Goal: Entertainment & Leisure: Browse casually

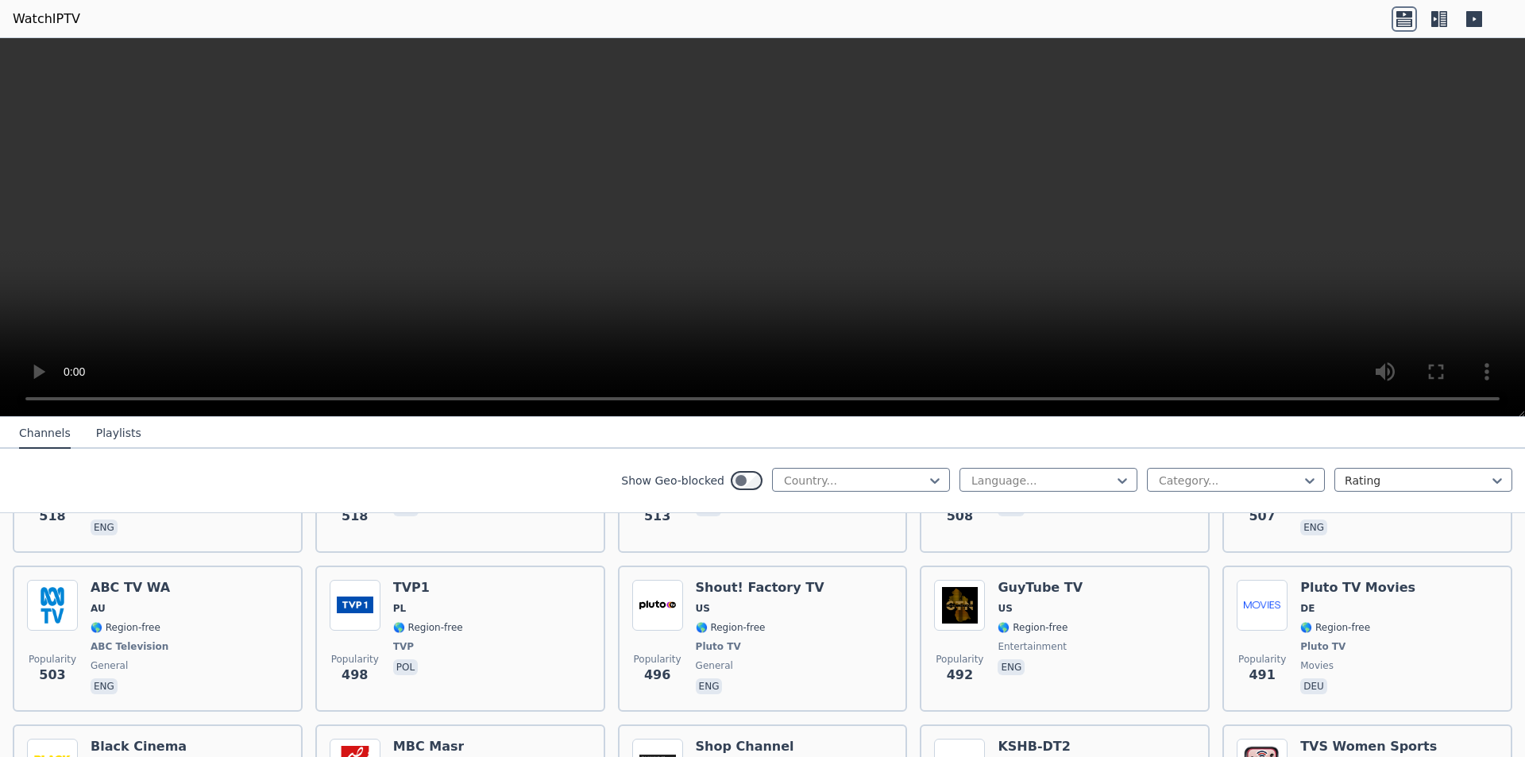
scroll to position [5003, 0]
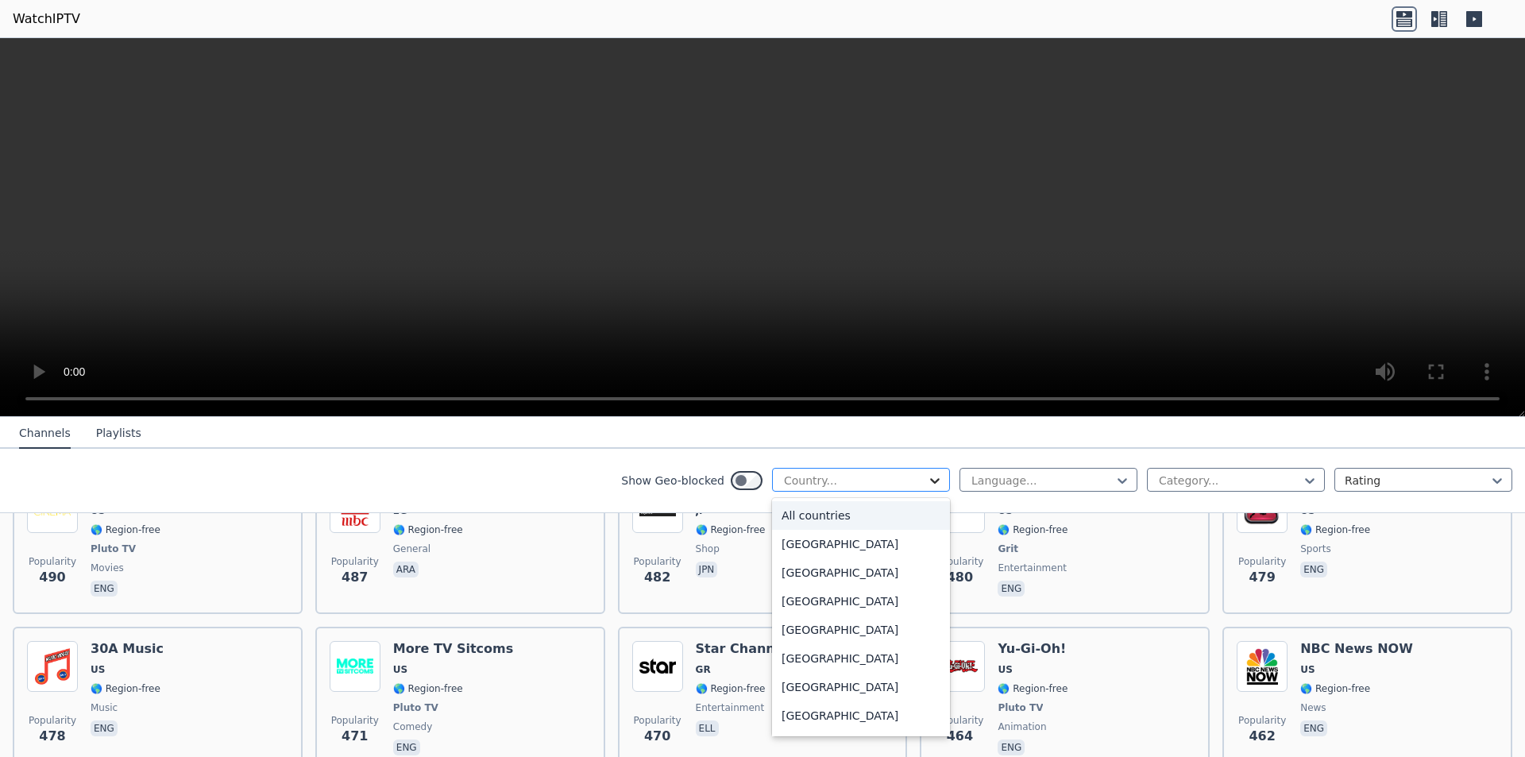
click at [927, 488] on icon at bounding box center [935, 481] width 16 height 16
click at [870, 609] on div "[GEOGRAPHIC_DATA]" at bounding box center [861, 601] width 178 height 29
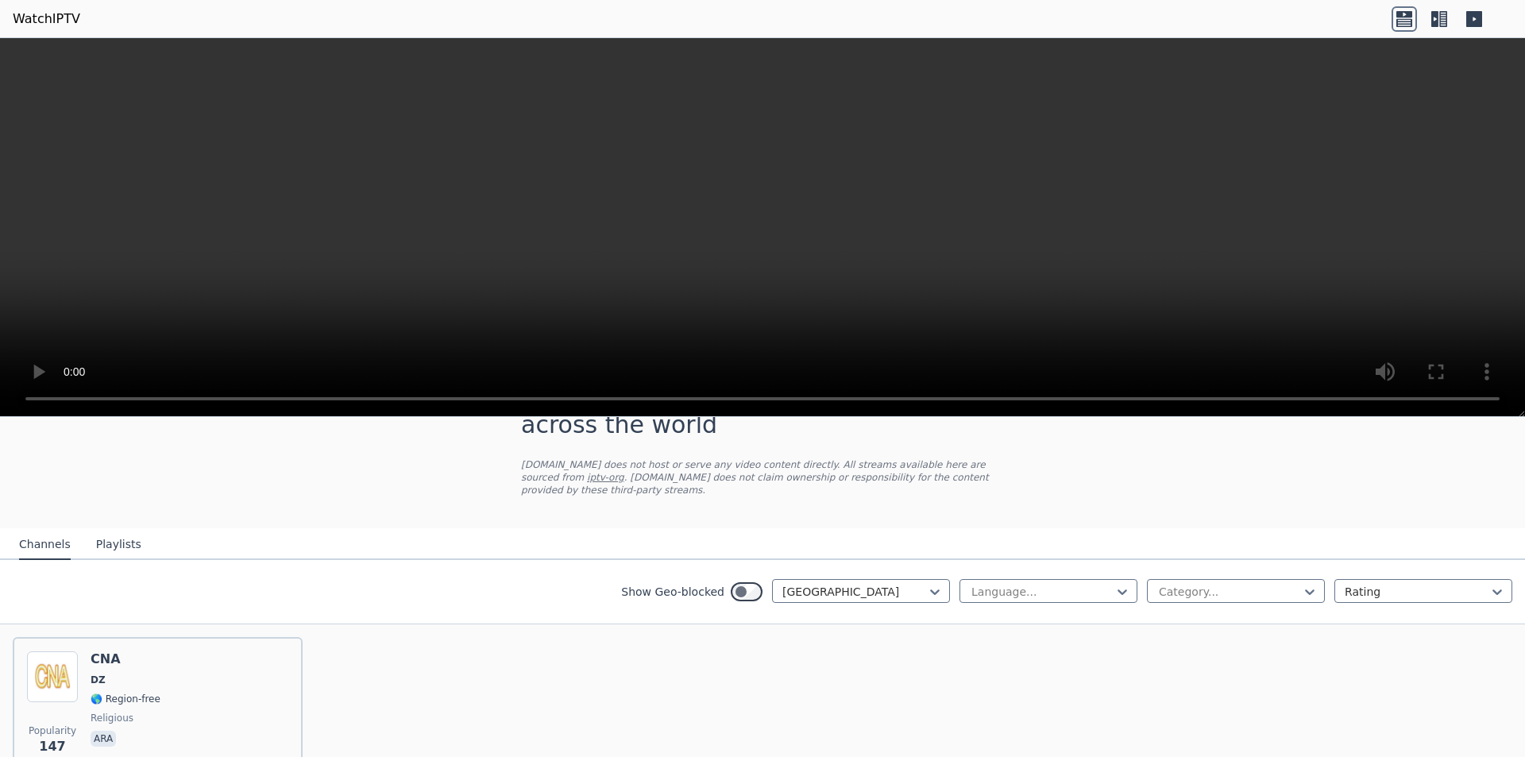
scroll to position [139, 0]
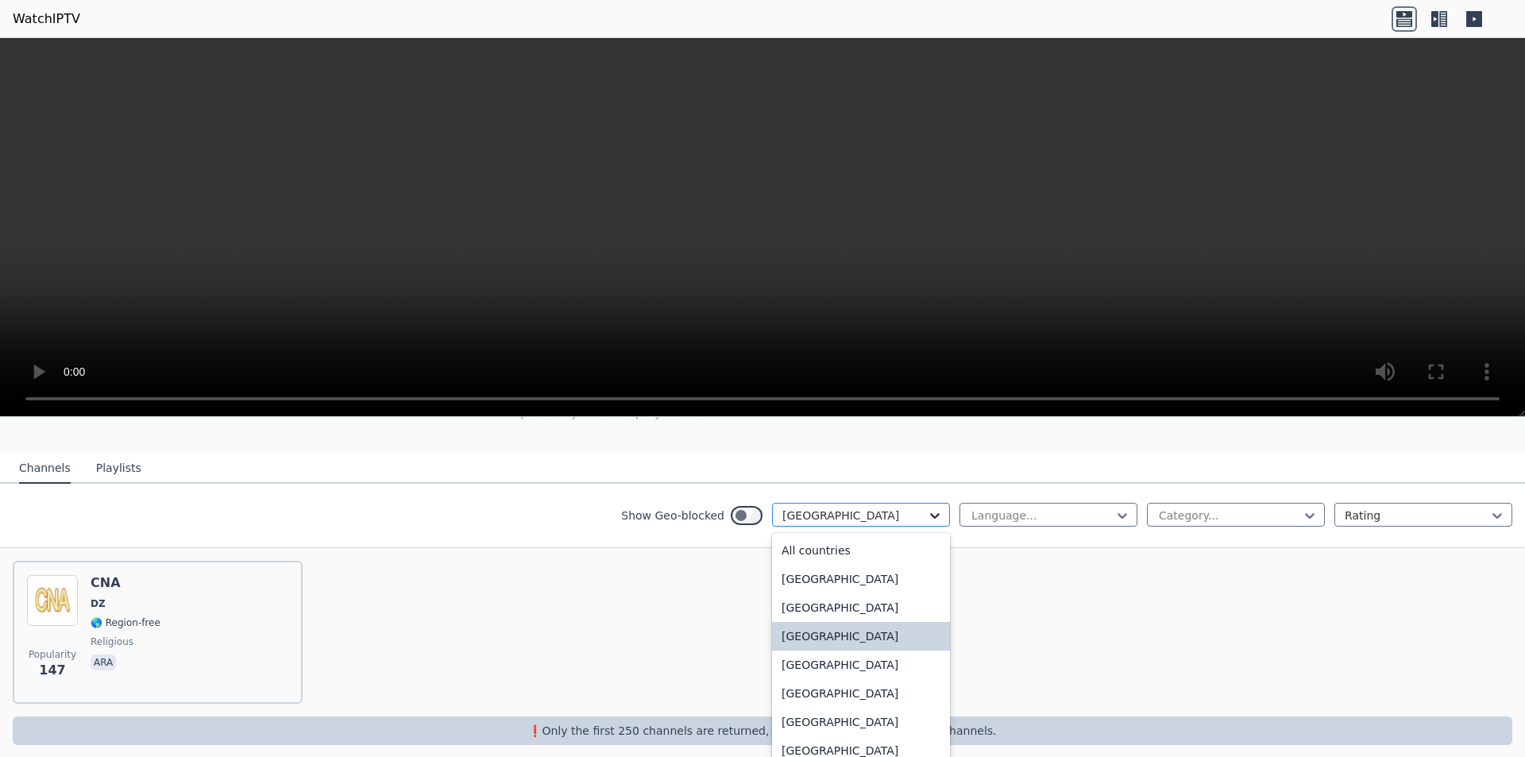
click at [927, 507] on icon at bounding box center [935, 515] width 16 height 16
click at [825, 661] on div "[GEOGRAPHIC_DATA]" at bounding box center [861, 661] width 178 height 29
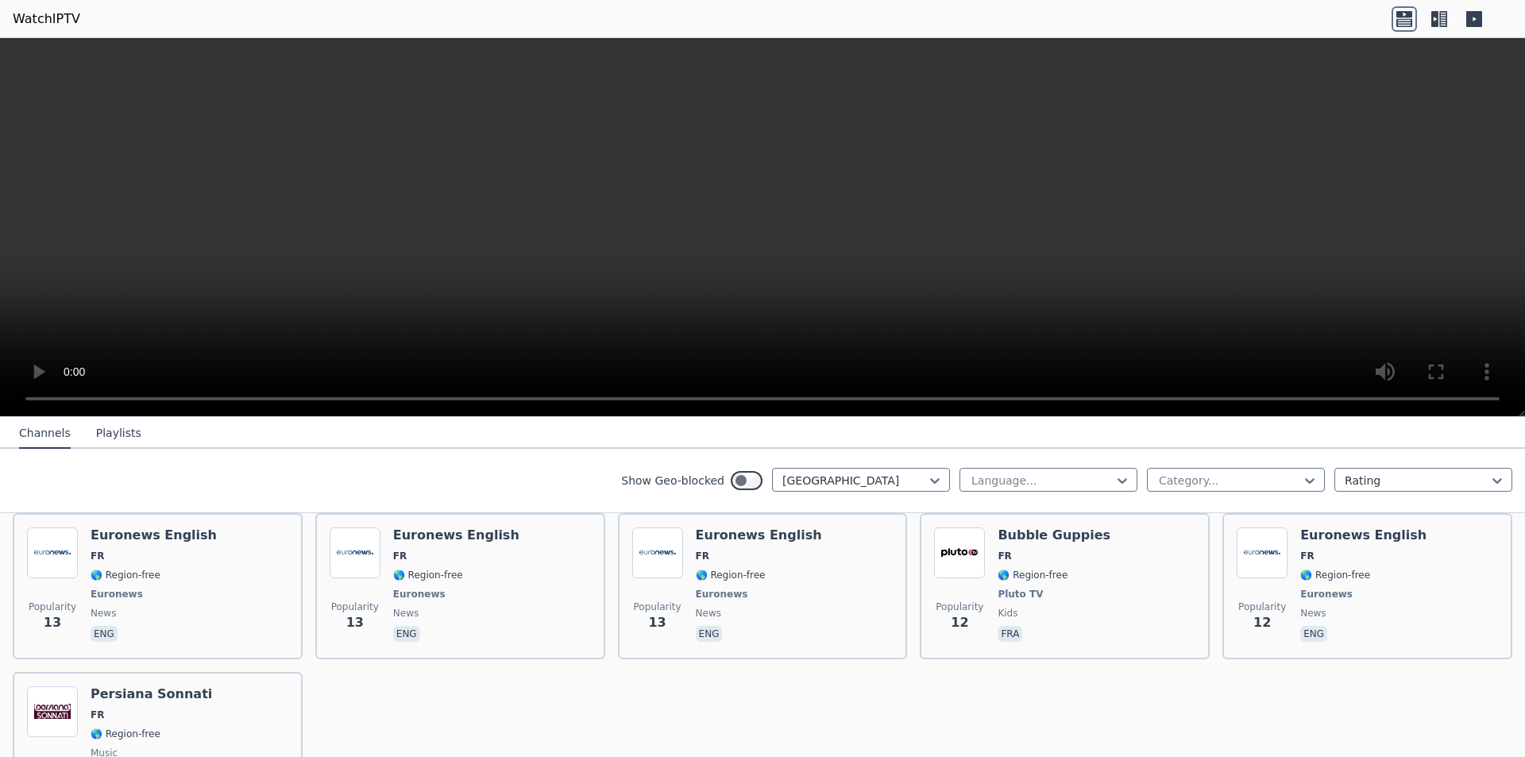
scroll to position [6642, 0]
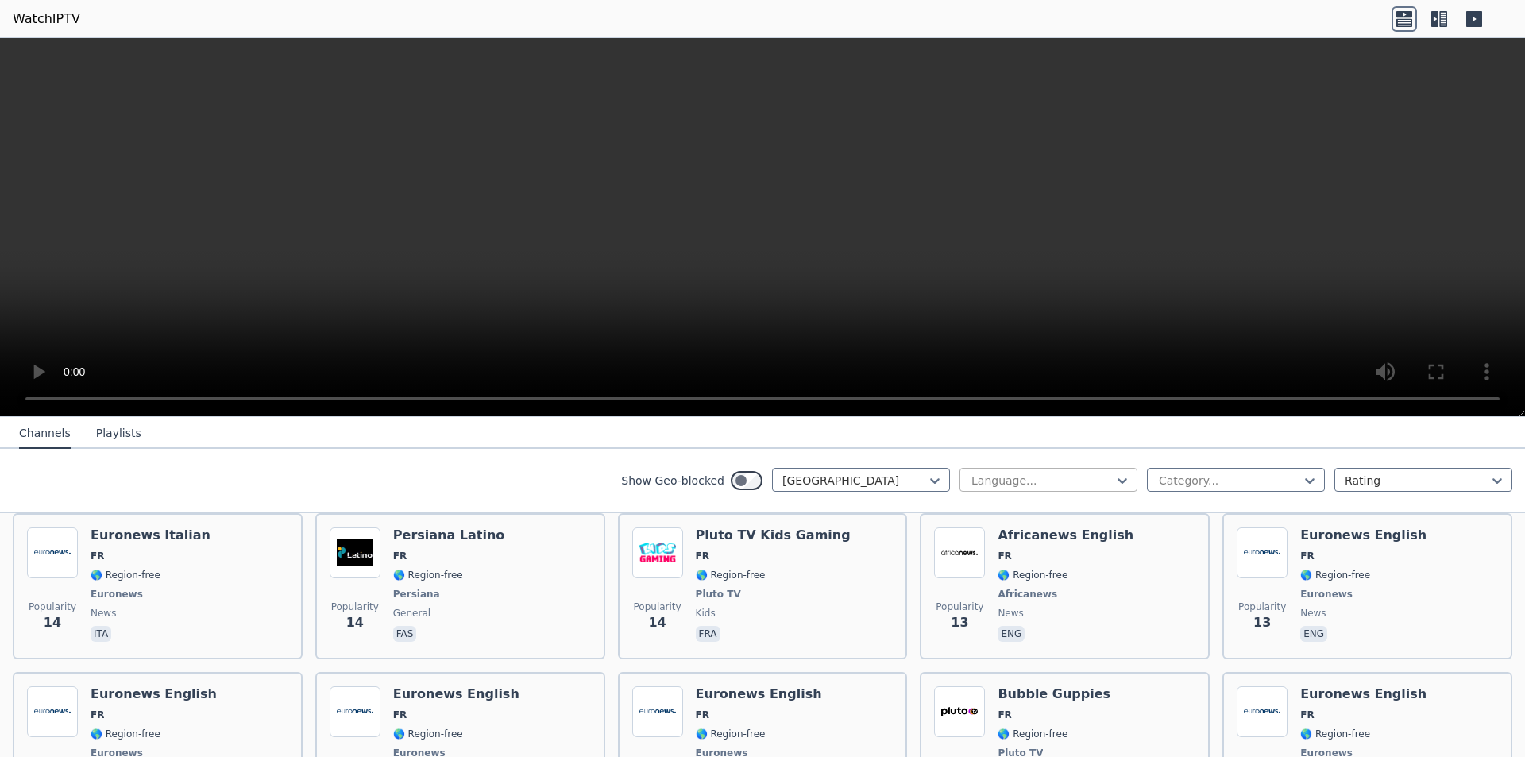
click at [1099, 473] on div at bounding box center [1042, 481] width 145 height 16
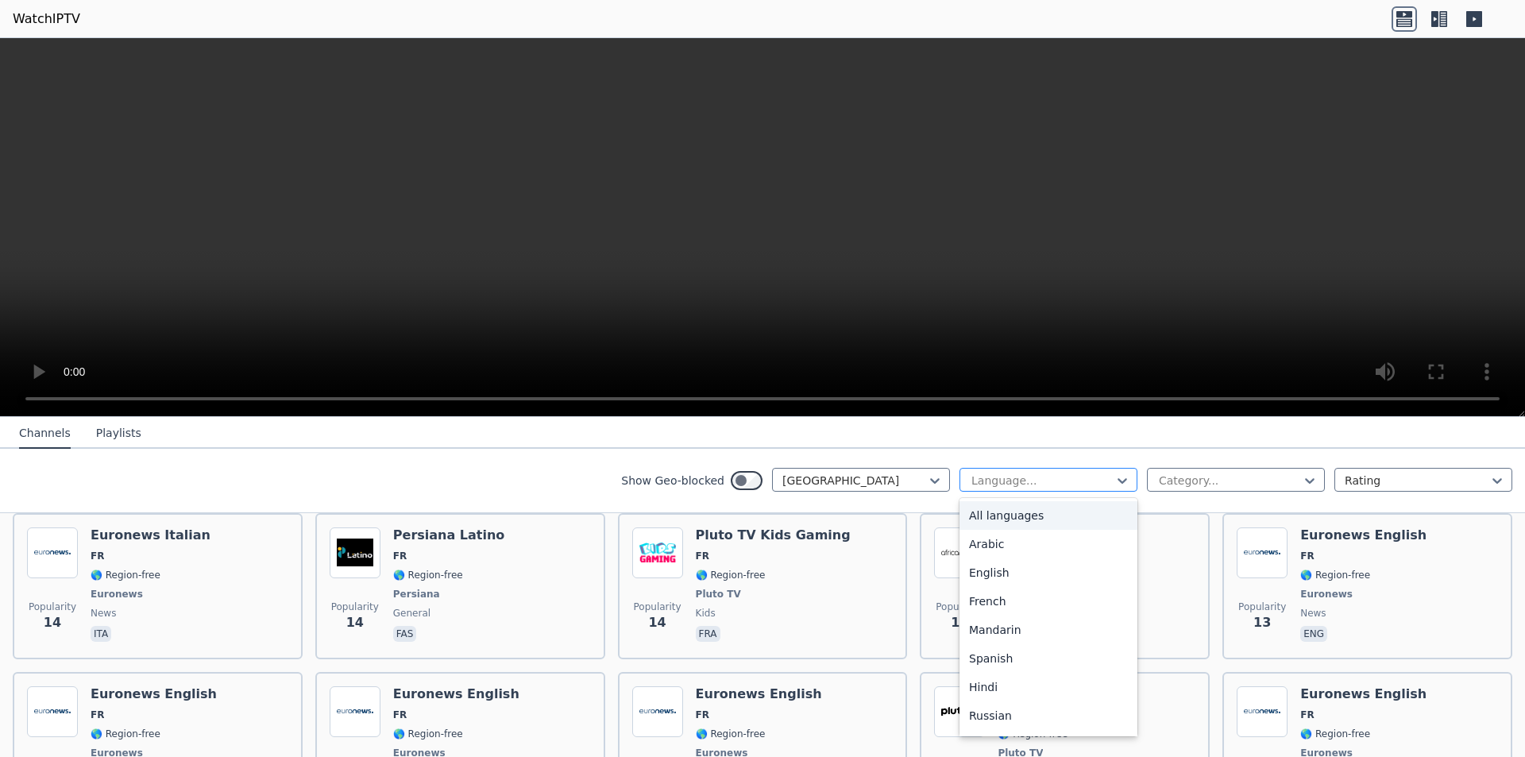
click at [1099, 473] on div at bounding box center [1042, 481] width 145 height 16
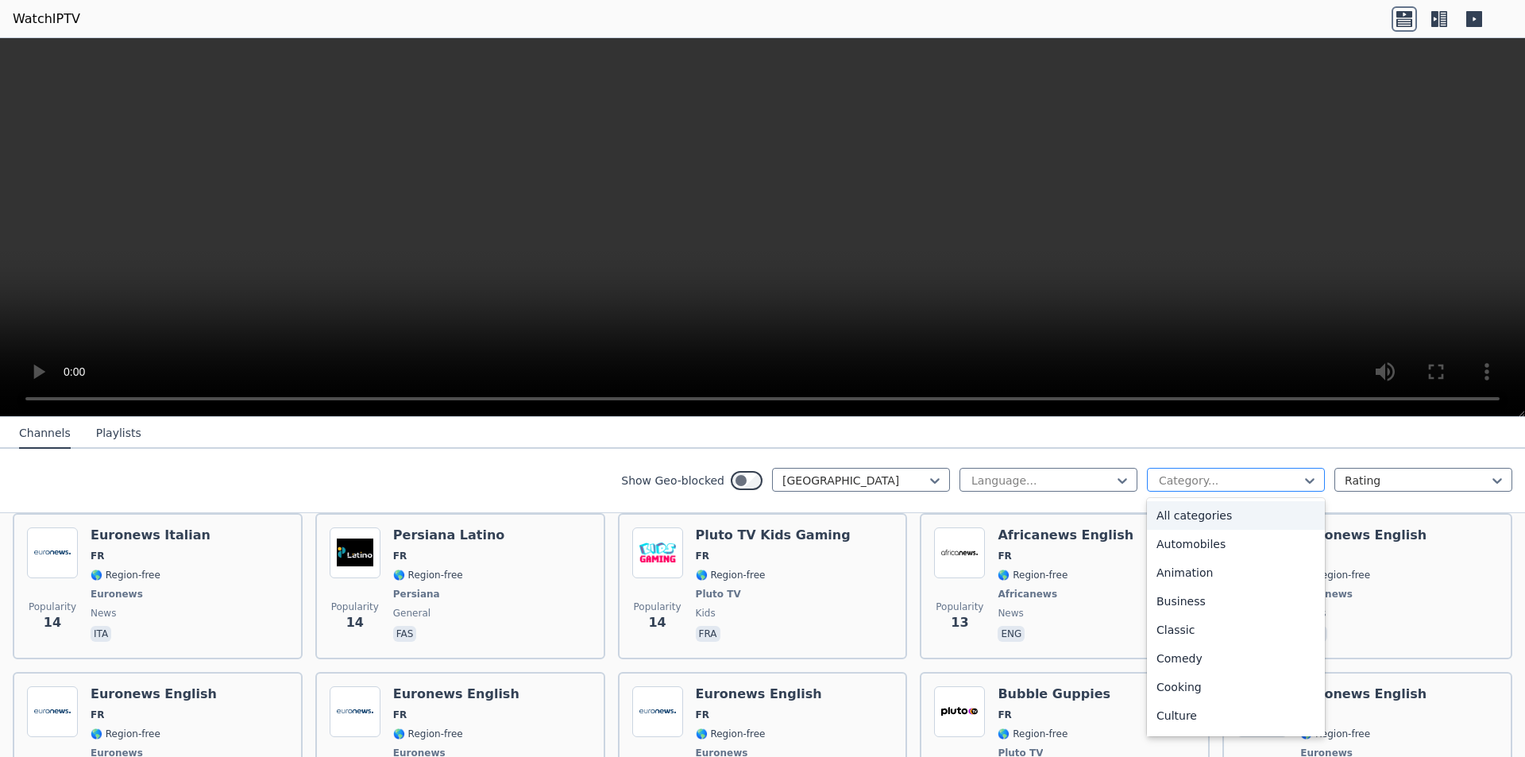
click at [1228, 473] on div at bounding box center [1229, 481] width 145 height 16
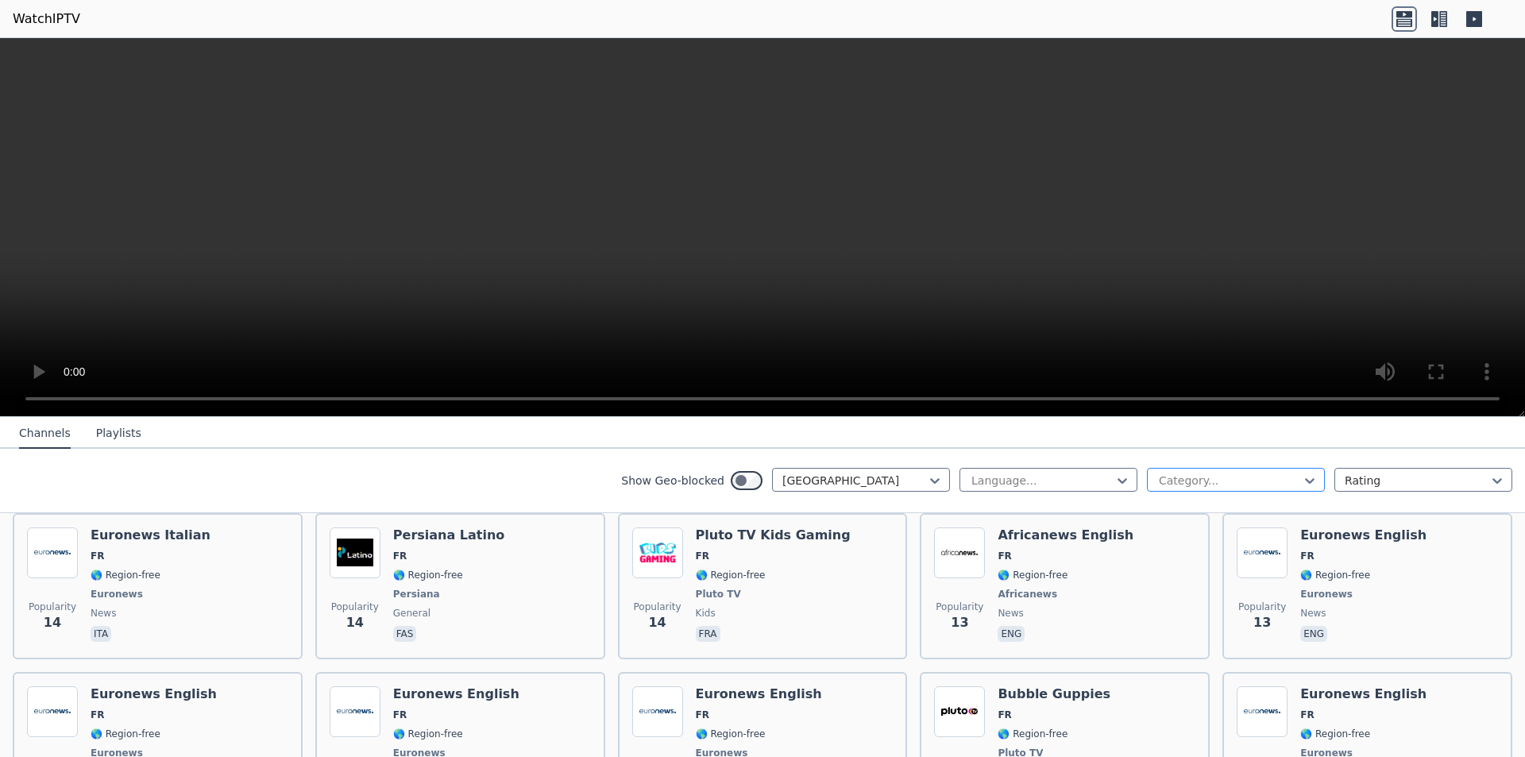
click at [1228, 473] on div at bounding box center [1229, 481] width 145 height 16
click at [1352, 476] on div at bounding box center [1417, 481] width 145 height 16
click at [1352, 477] on div at bounding box center [1417, 481] width 145 height 16
click at [104, 424] on button "Playlists" at bounding box center [118, 434] width 45 height 30
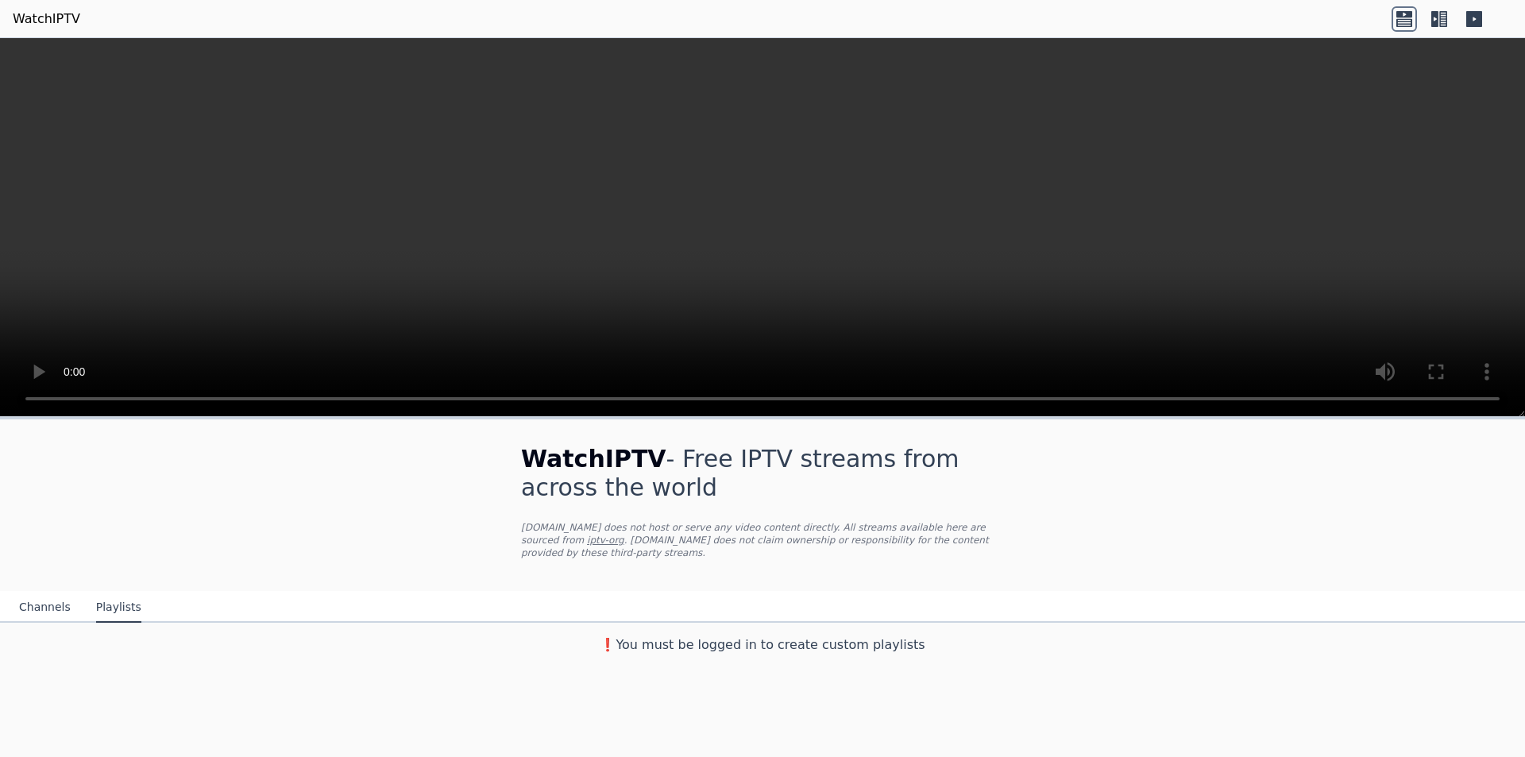
click at [1476, 9] on icon at bounding box center [1473, 18] width 25 height 25
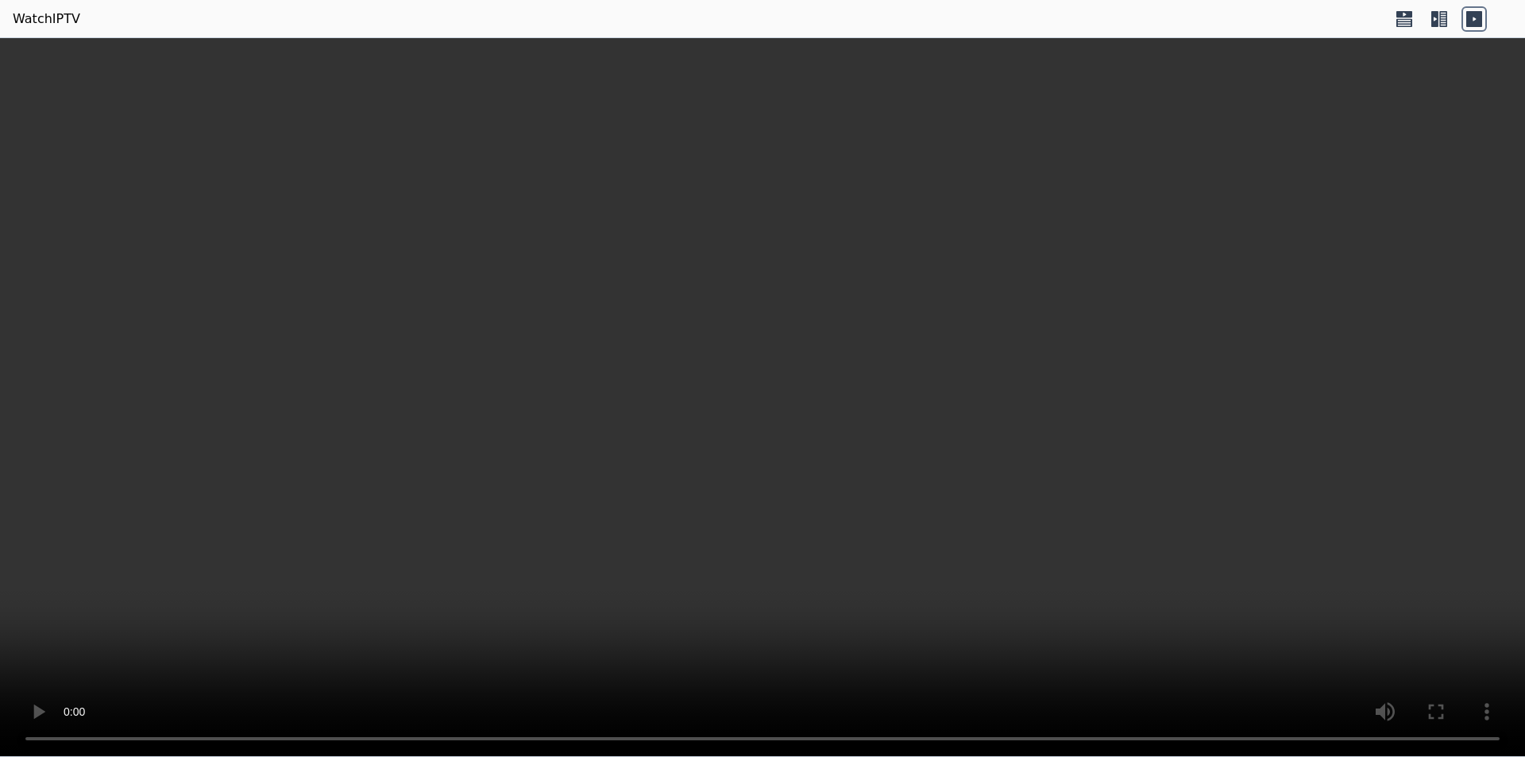
click at [1476, 9] on icon at bounding box center [1473, 18] width 25 height 25
click at [1442, 14] on icon at bounding box center [1443, 19] width 8 height 16
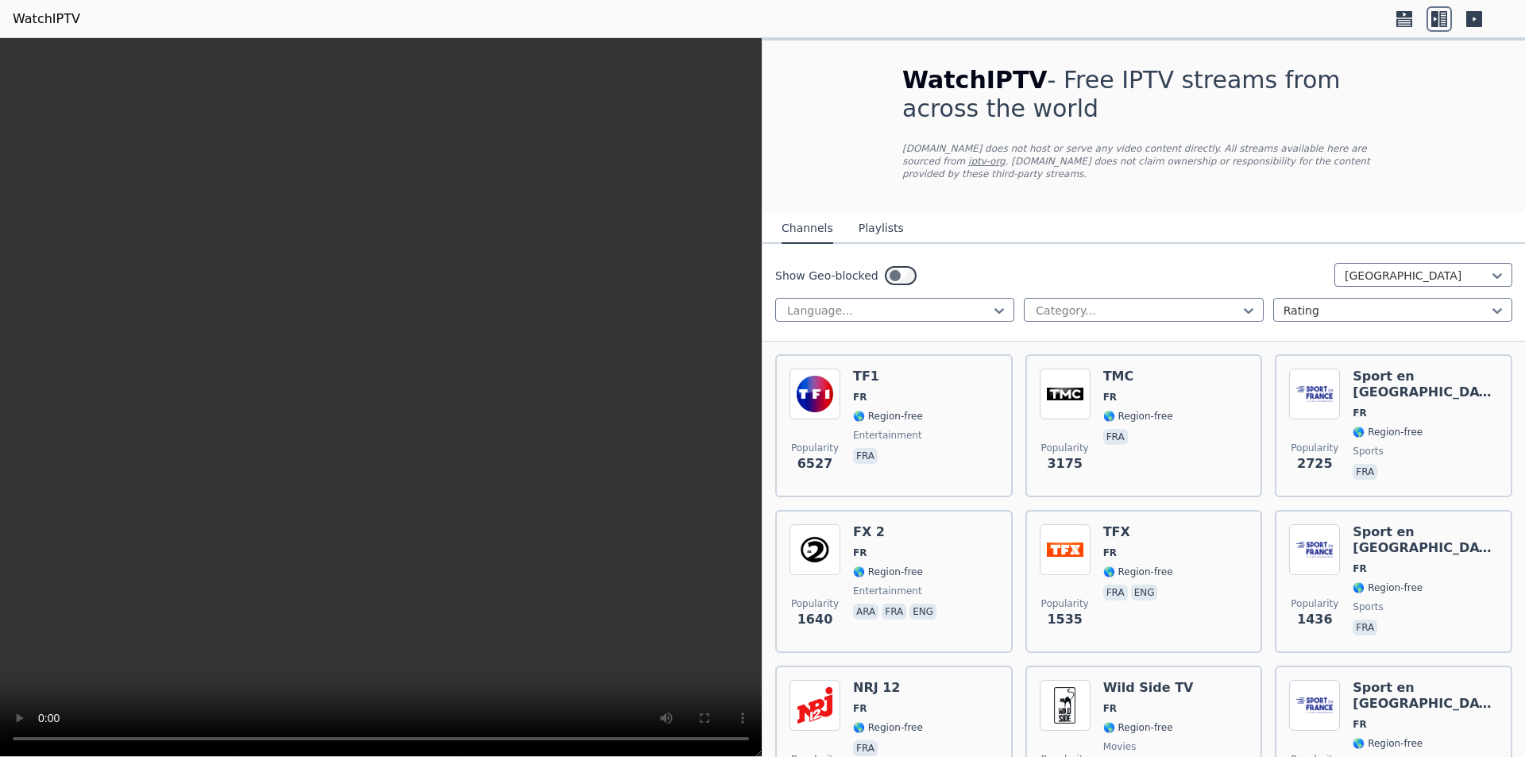
click at [1400, 25] on icon at bounding box center [1403, 18] width 25 height 25
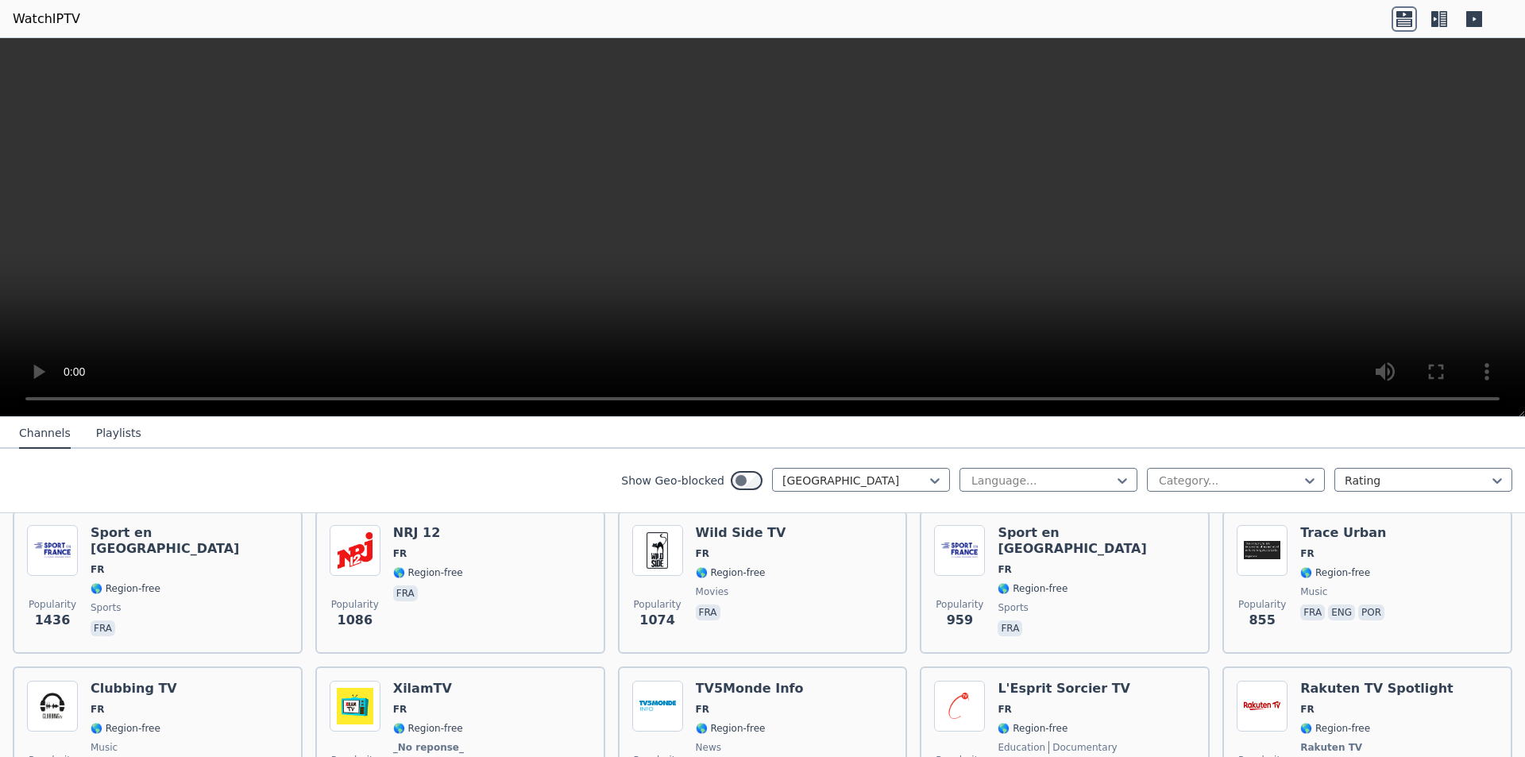
scroll to position [79, 0]
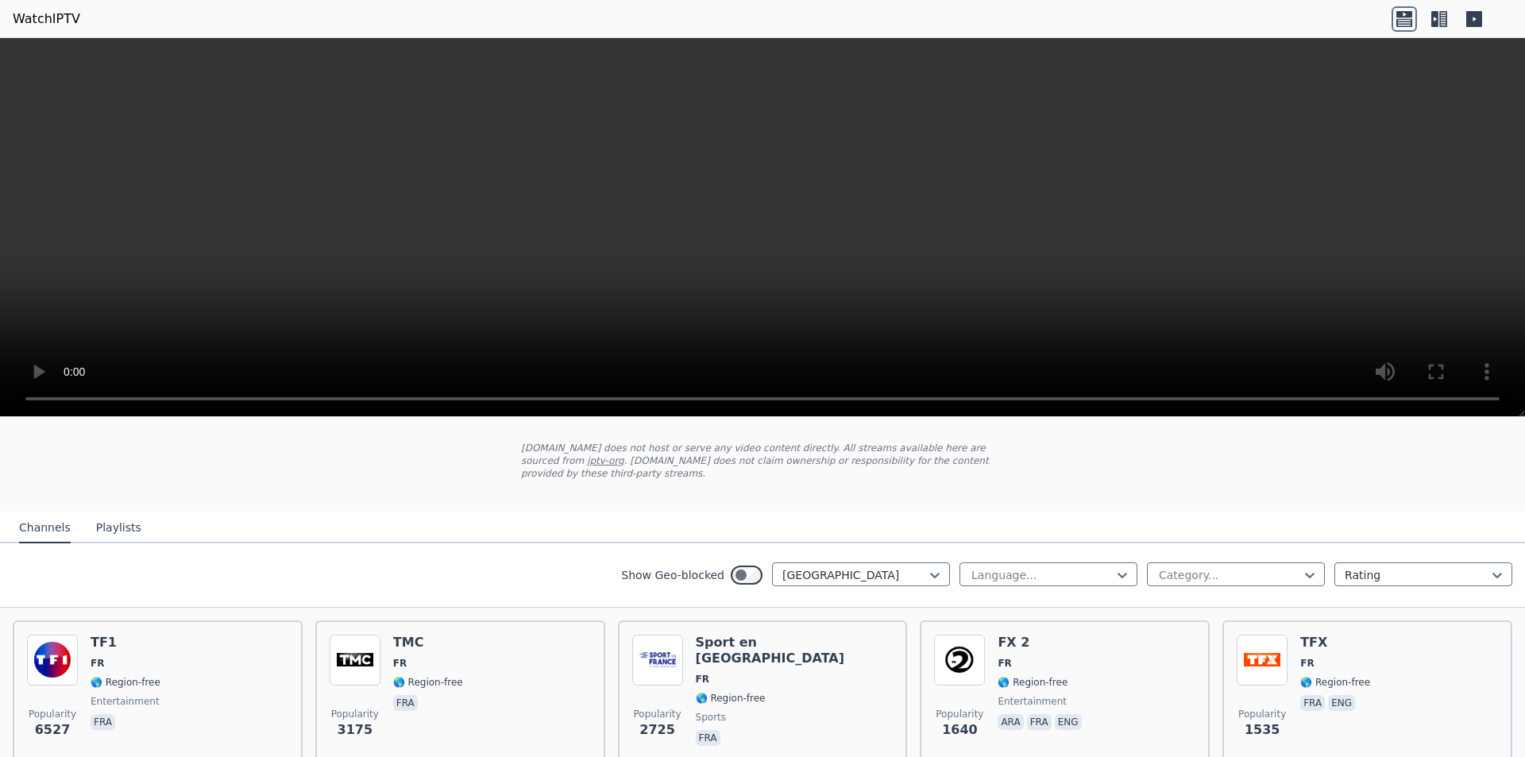
click at [31, 24] on link "WatchIPTV" at bounding box center [47, 19] width 68 height 19
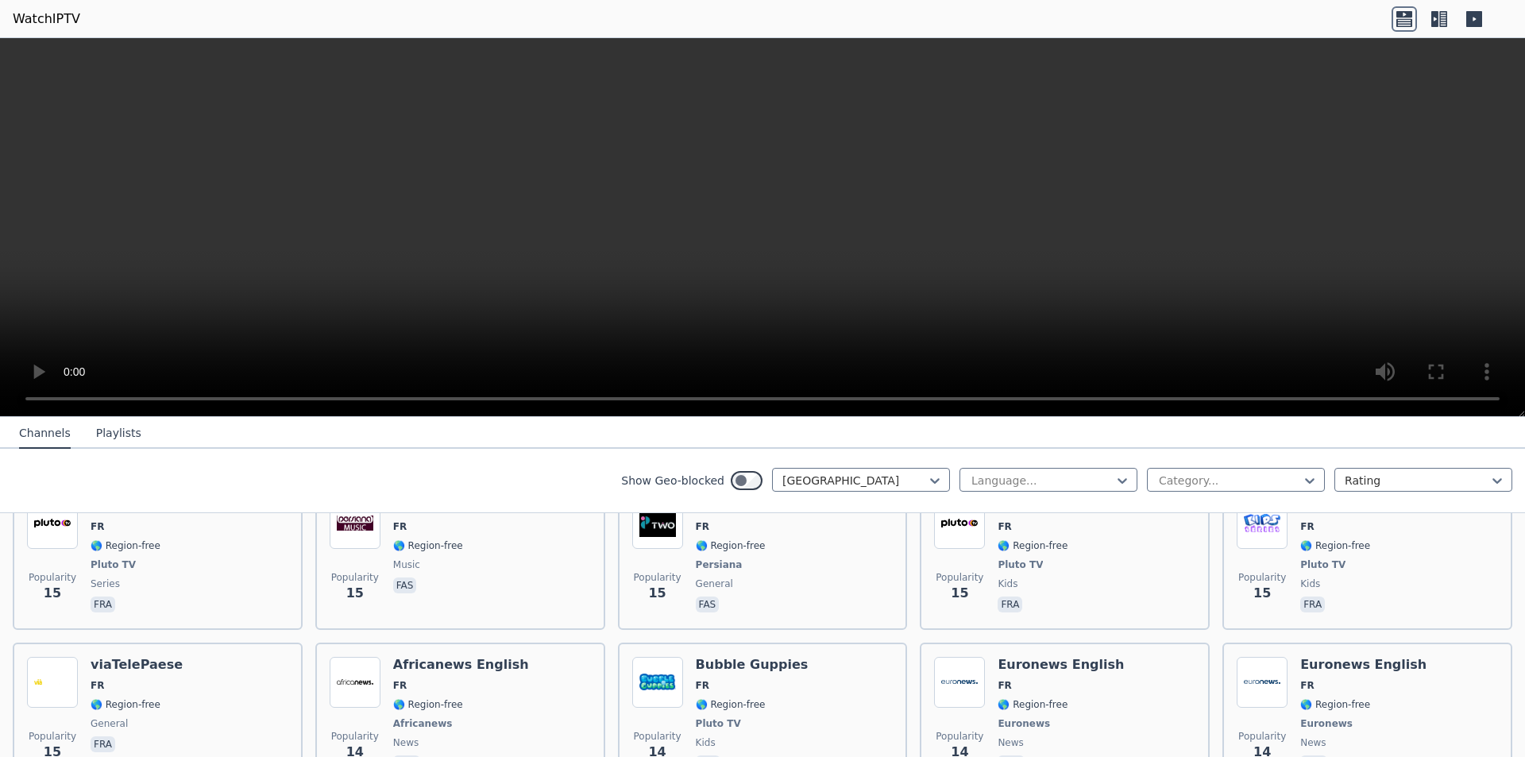
scroll to position [6800, 0]
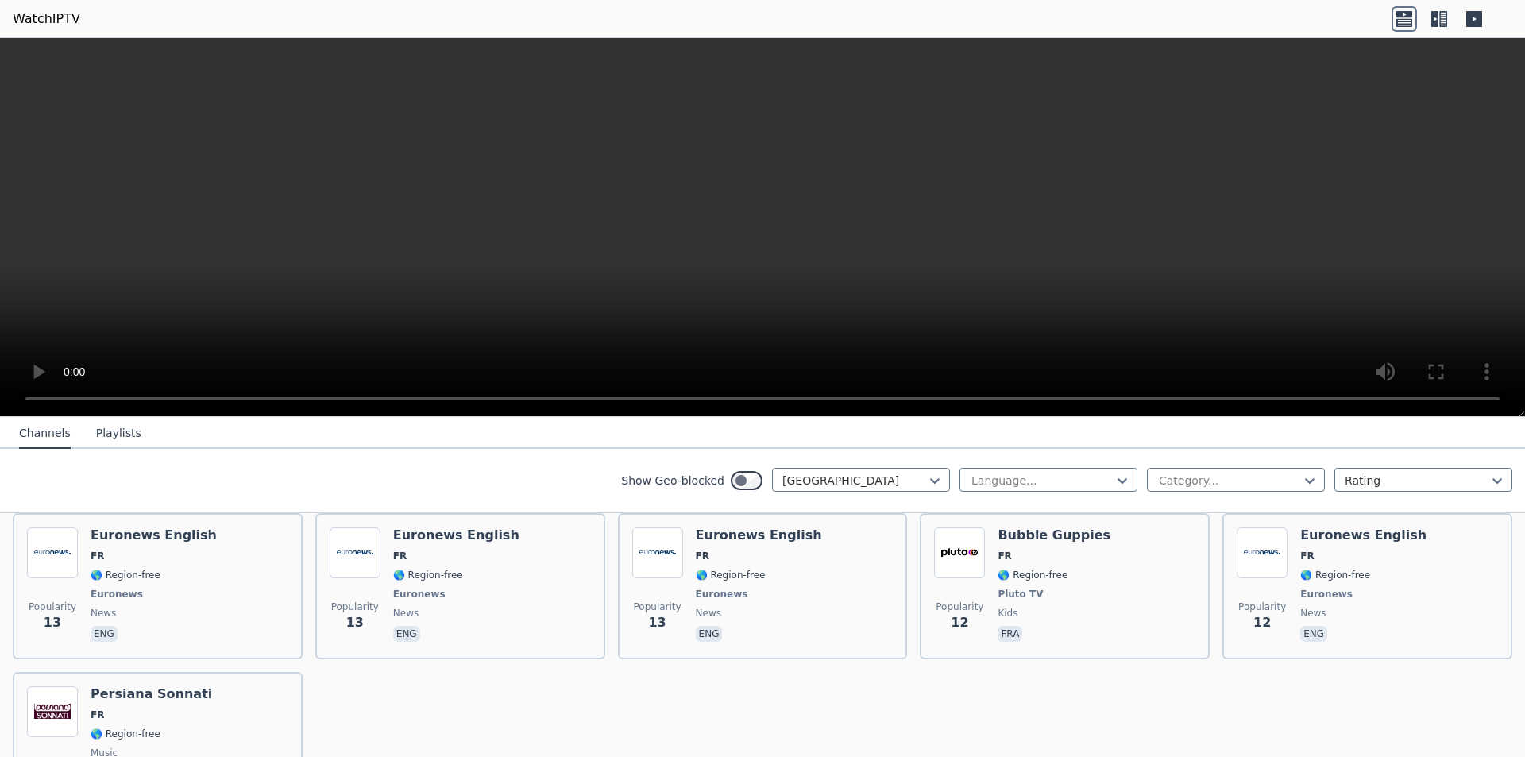
click at [97, 419] on button "Playlists" at bounding box center [118, 434] width 45 height 30
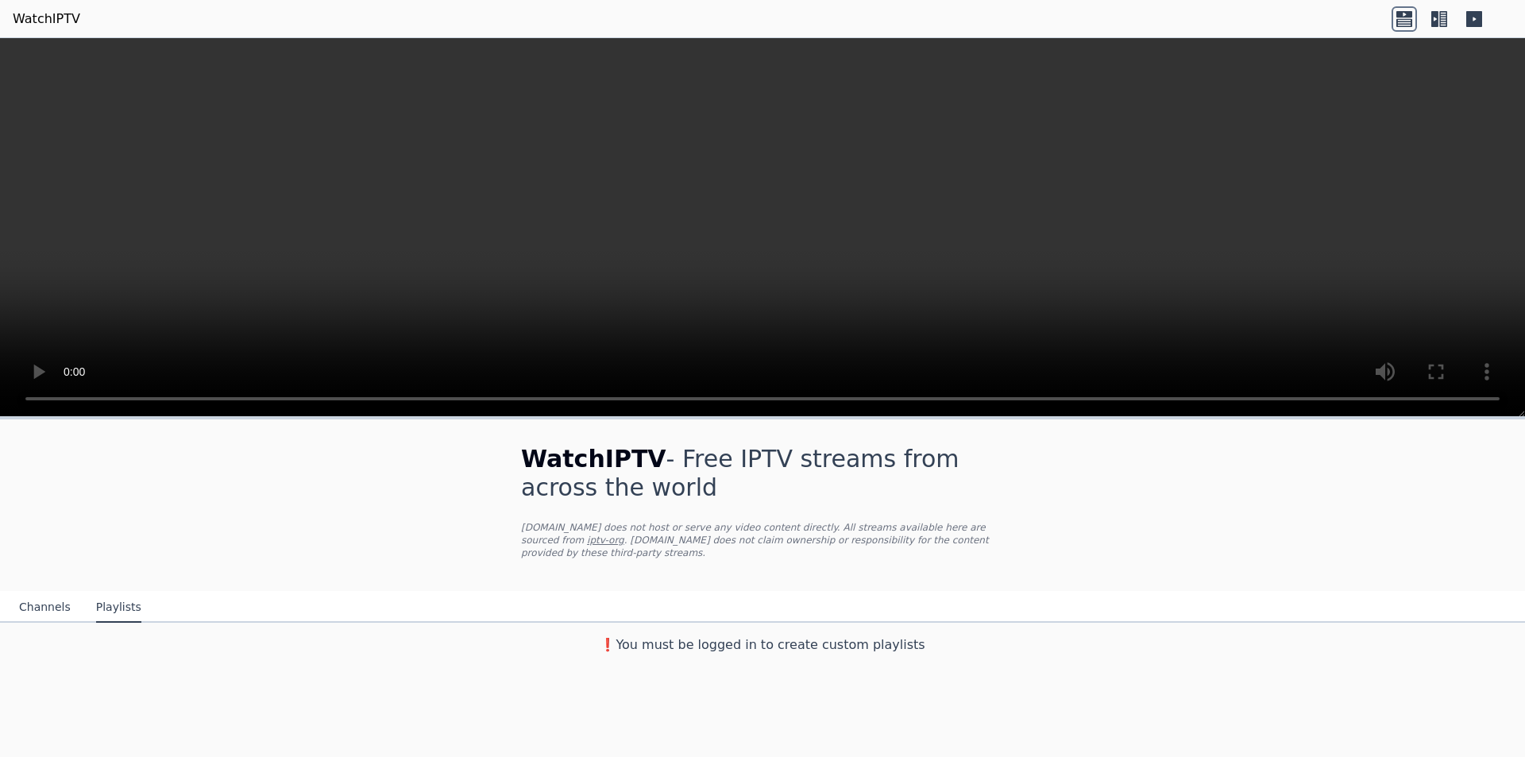
click at [709, 635] on h3 "❗️You must be logged in to create custom playlists" at bounding box center [763, 644] width 534 height 19
click at [650, 461] on h1 "WatchIPTV - Free IPTV streams from across the world" at bounding box center [762, 473] width 483 height 57
click at [624, 534] on link "iptv-org" at bounding box center [605, 539] width 37 height 11
click at [1451, 496] on div "WatchIPTV - Free IPTV streams from across the world [DOMAIN_NAME] does not host…" at bounding box center [762, 539] width 1525 height 241
